Goal: Task Accomplishment & Management: Manage account settings

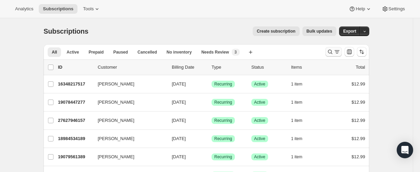
click at [330, 50] on icon "Search and filter results" at bounding box center [330, 52] width 4 height 4
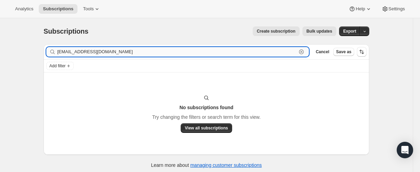
click at [136, 49] on input "alexandra1@startmail.com" at bounding box center [176, 52] width 239 height 10
click at [88, 53] on input "alexandra1@startmail.com" at bounding box center [176, 52] width 239 height 10
paste input "myplan7777@gam"
type input "[EMAIL_ADDRESS][DOMAIN_NAME]"
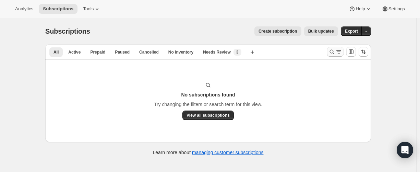
click at [333, 56] on button "Search and filter results" at bounding box center [335, 52] width 16 height 10
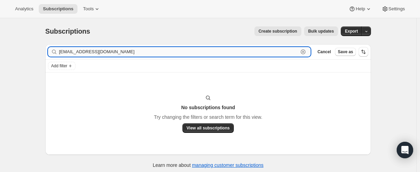
click at [110, 53] on input "[EMAIL_ADDRESS][DOMAIN_NAME]" at bounding box center [178, 52] width 239 height 10
paste input "19066585261"
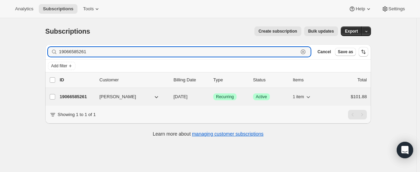
type input "19066585261"
click at [82, 97] on p "19066585261" at bounding box center [77, 96] width 34 height 7
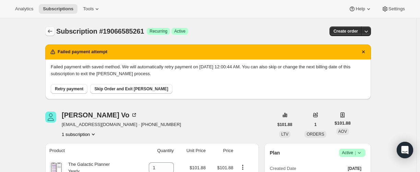
click at [54, 28] on button "Subscriptions" at bounding box center [50, 31] width 10 height 10
